Goal: Manage account settings

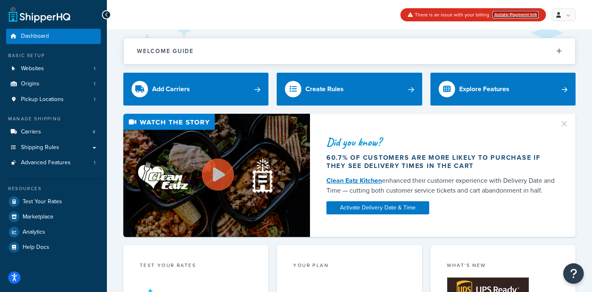
click at [529, 13] on link "Update Payment Info" at bounding box center [515, 14] width 46 height 7
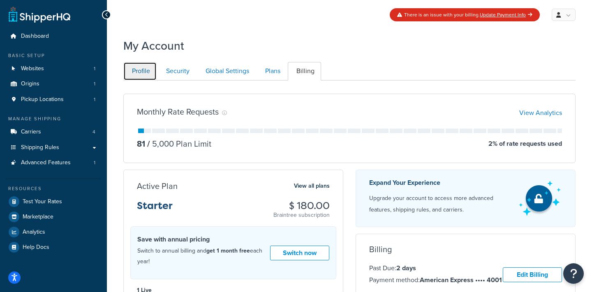
click at [148, 73] on link "Profile" at bounding box center [139, 71] width 33 height 18
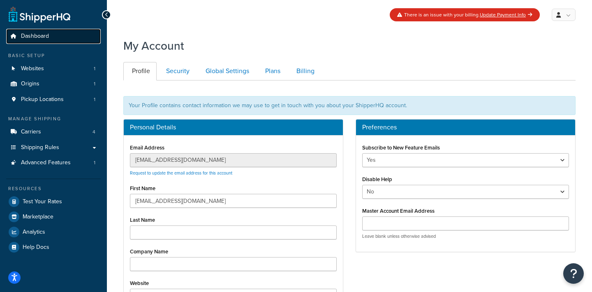
click at [54, 34] on link "Dashboard" at bounding box center [53, 36] width 94 height 15
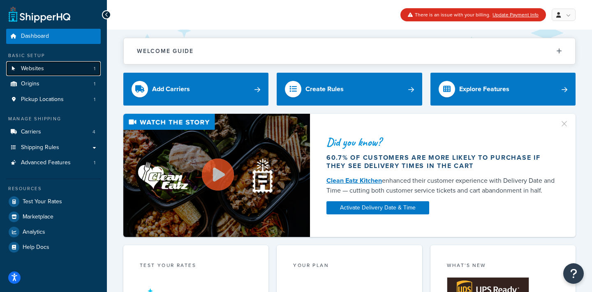
click at [71, 68] on link "Websites 1" at bounding box center [53, 68] width 94 height 15
